Goal: Task Accomplishment & Management: Manage account settings

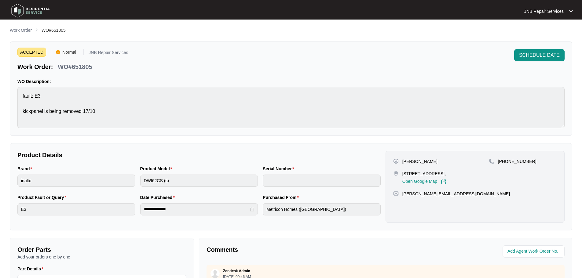
click at [16, 9] on img at bounding box center [30, 11] width 43 height 18
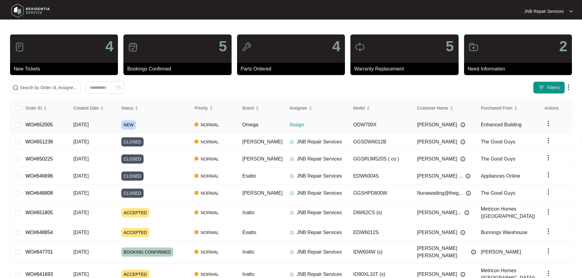
click at [170, 126] on div "NEW" at bounding box center [155, 124] width 68 height 9
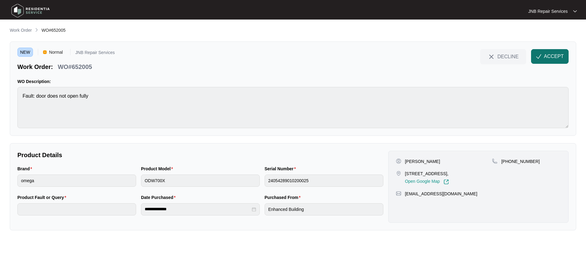
click at [556, 57] on span "ACCEPT" at bounding box center [554, 56] width 20 height 7
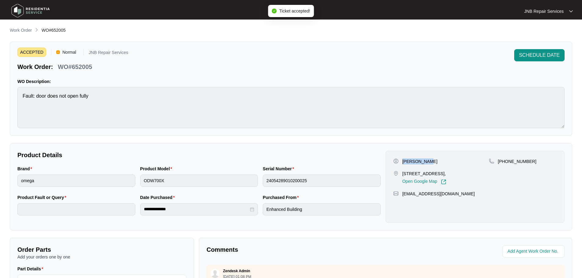
drag, startPoint x: 403, startPoint y: 161, endPoint x: 424, endPoint y: 162, distance: 21.1
click at [424, 163] on p "[PERSON_NAME]" at bounding box center [419, 161] width 35 height 6
copy p "[PERSON_NAME]"
click at [417, 173] on p "[STREET_ADDRESS]," at bounding box center [424, 174] width 44 height 6
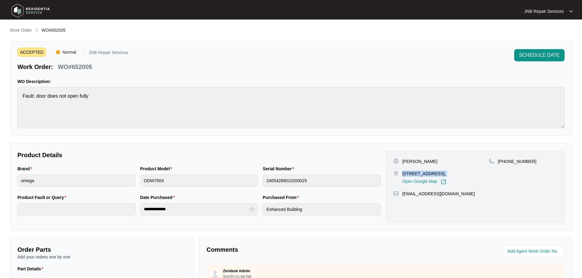
click at [417, 173] on p "[STREET_ADDRESS]," at bounding box center [424, 174] width 44 height 6
copy p "[STREET_ADDRESS],"
drag, startPoint x: 505, startPoint y: 161, endPoint x: 540, endPoint y: 163, distance: 35.8
click at [540, 163] on div "[PHONE_NUMBER]" at bounding box center [523, 161] width 68 height 6
copy p "438352733"
